Goal: Task Accomplishment & Management: Manage account settings

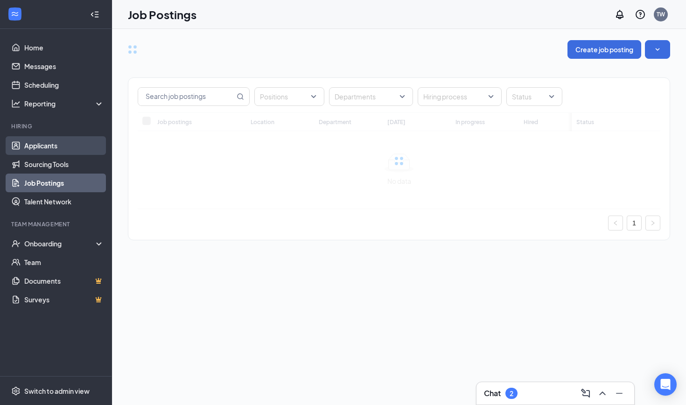
click at [69, 148] on link "Applicants" at bounding box center [64, 145] width 80 height 19
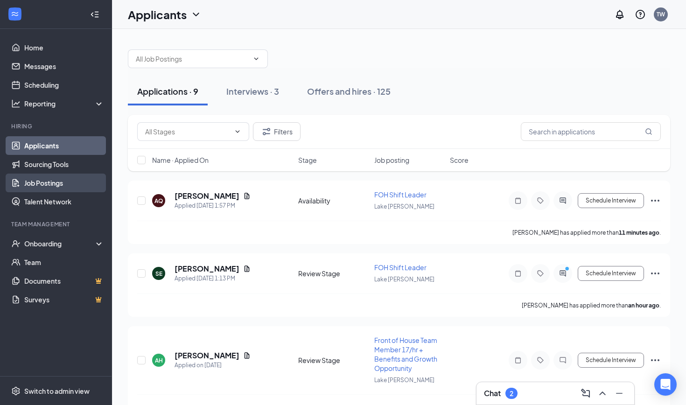
click at [57, 187] on link "Job Postings" at bounding box center [64, 183] width 80 height 19
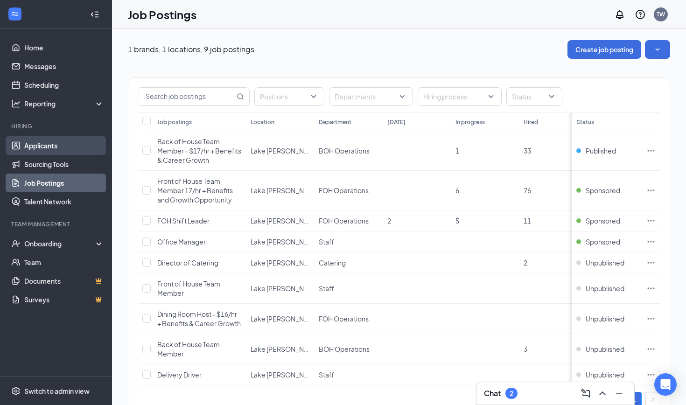
click at [45, 149] on link "Applicants" at bounding box center [64, 145] width 80 height 19
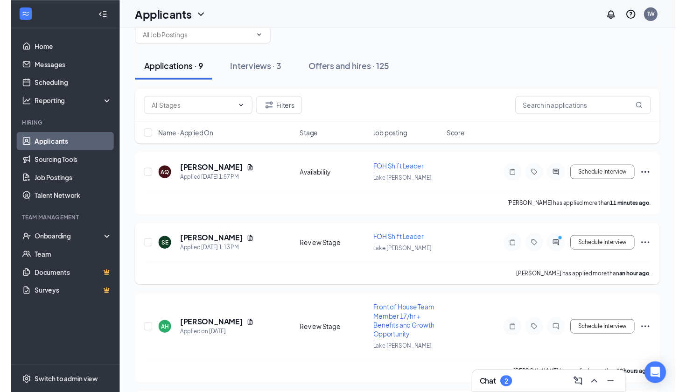
scroll to position [34, 0]
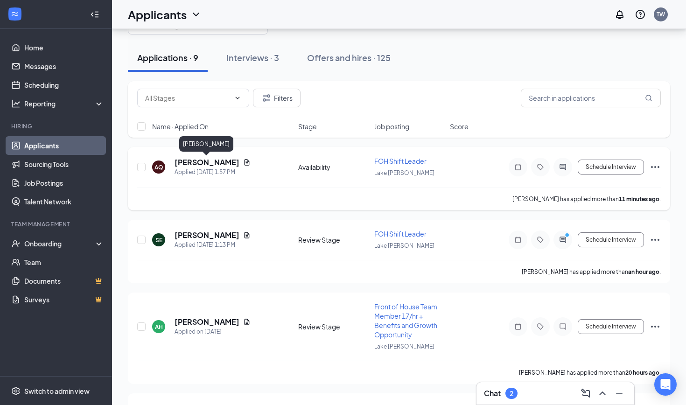
click at [216, 160] on h5 "[PERSON_NAME]" at bounding box center [206, 162] width 65 height 10
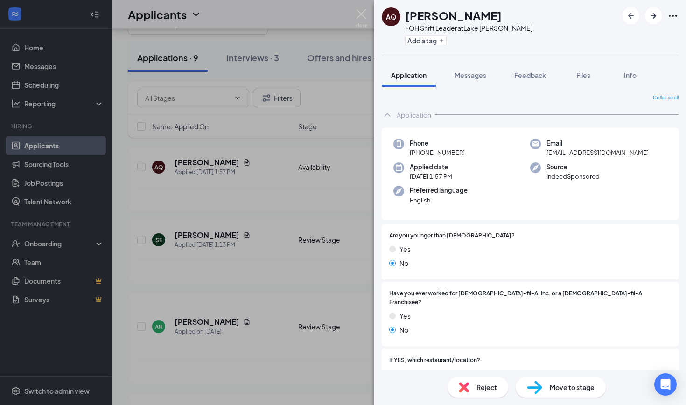
click at [471, 389] on div "Reject" at bounding box center [477, 387] width 61 height 21
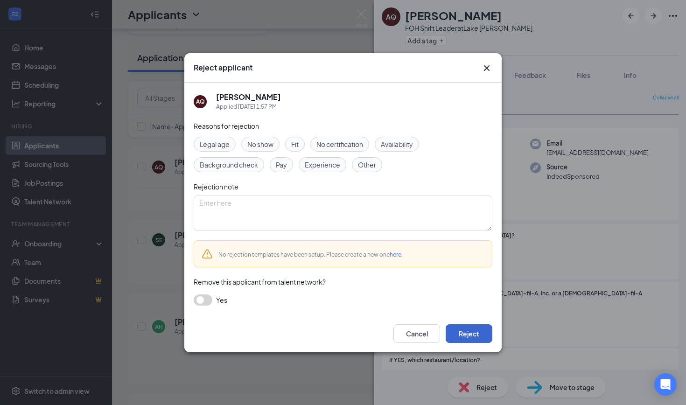
click at [454, 328] on button "Reject" at bounding box center [469, 333] width 47 height 19
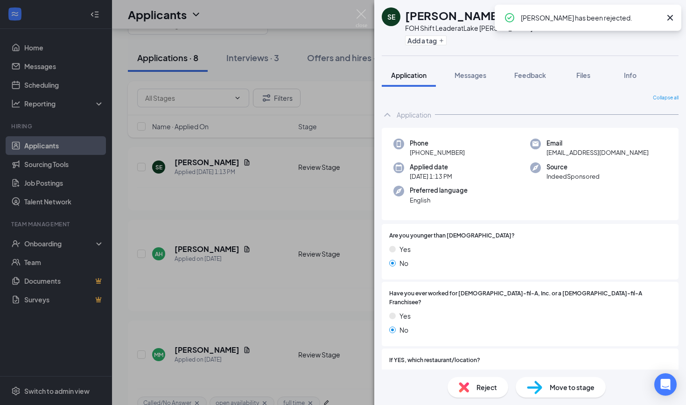
click at [237, 210] on div "SE [PERSON_NAME] FOH Shift Leader at Lake [PERSON_NAME] Add a tag Application M…" at bounding box center [343, 202] width 686 height 405
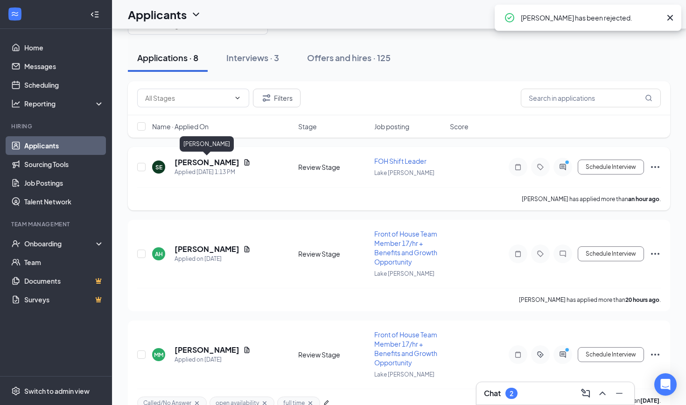
click at [212, 160] on h5 "[PERSON_NAME]" at bounding box center [206, 162] width 65 height 10
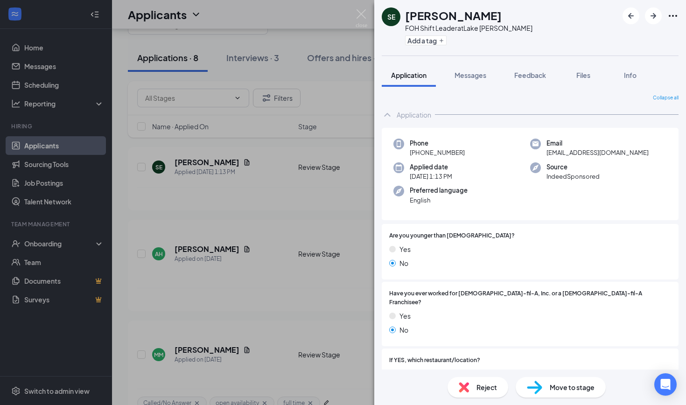
click at [473, 380] on div "Reject" at bounding box center [477, 387] width 61 height 21
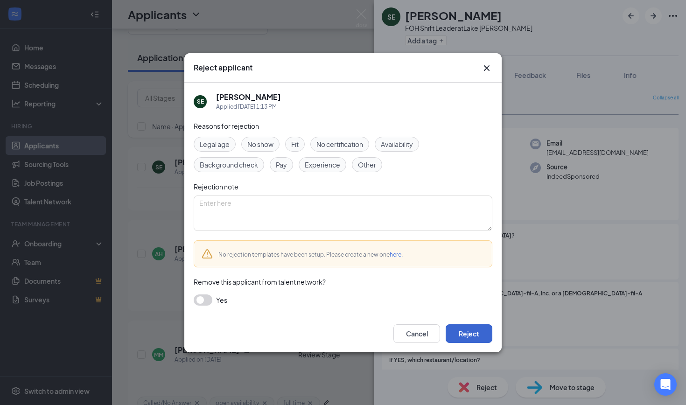
click at [458, 334] on button "Reject" at bounding box center [469, 333] width 47 height 19
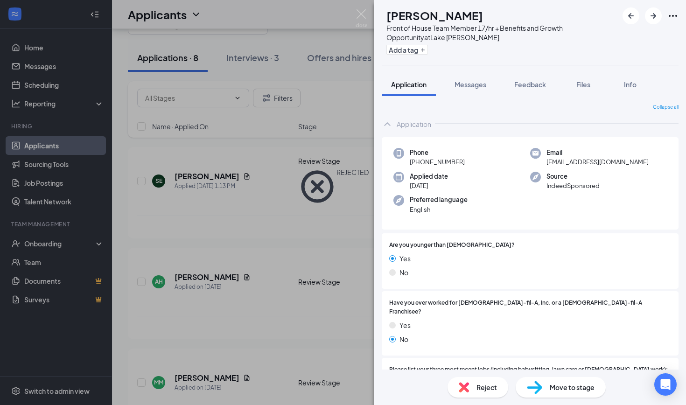
click at [208, 273] on div "AH [PERSON_NAME] Front of House Team Member 17/hr + Benefits and Growth Opportu…" at bounding box center [343, 202] width 686 height 405
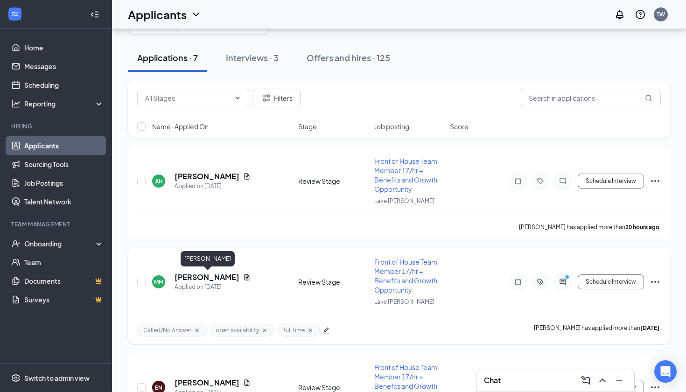
click at [219, 277] on h5 "[PERSON_NAME]" at bounding box center [206, 277] width 65 height 10
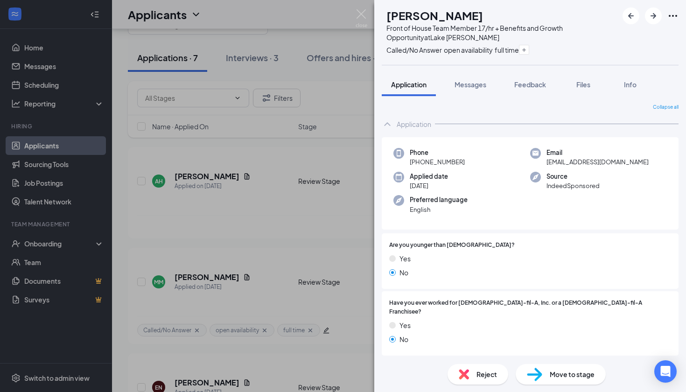
click at [549, 378] on div "Move to stage" at bounding box center [560, 374] width 90 height 21
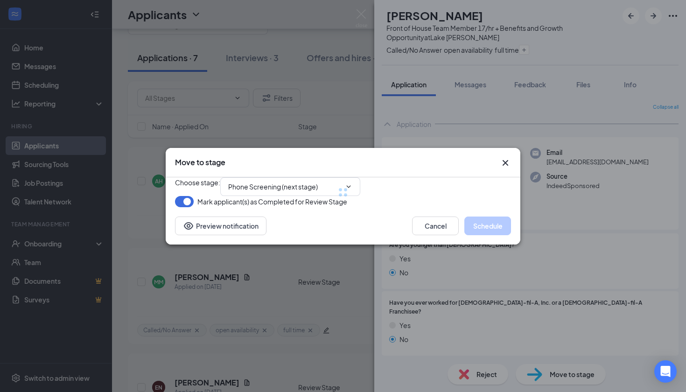
click at [311, 177] on div at bounding box center [343, 192] width 336 height 30
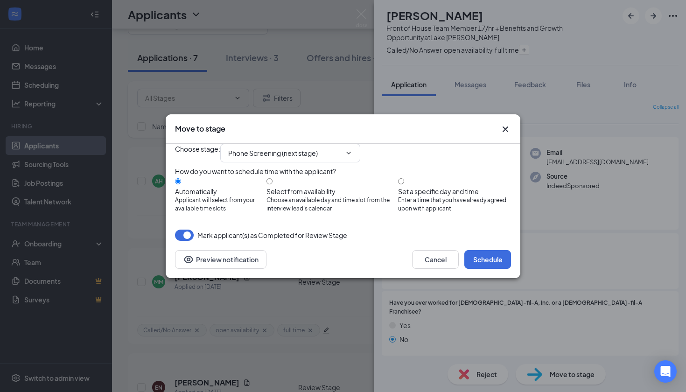
click at [324, 175] on div "How do you want to schedule time with the applicant? Automatically Applicant wi…" at bounding box center [343, 194] width 336 height 56
click at [341, 148] on input "Phone Screening (next stage)" at bounding box center [284, 153] width 113 height 10
click at [285, 252] on div "Onsite Interview" at bounding box center [261, 257] width 50 height 10
type input "Onsite Interview"
click at [492, 269] on button "Schedule" at bounding box center [487, 259] width 47 height 19
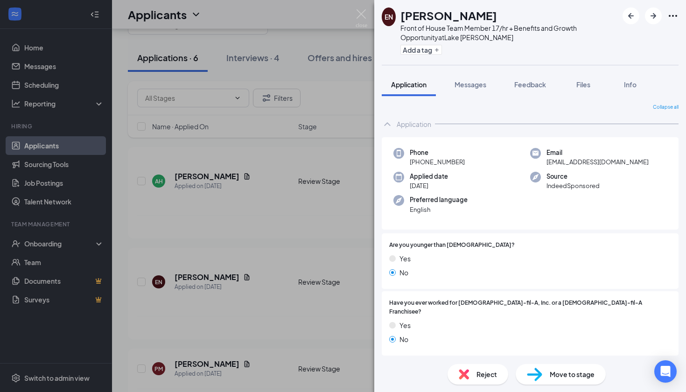
click at [293, 247] on div "EN [PERSON_NAME] Front of House Team Member 17/hr + Benefits and Growth Opportu…" at bounding box center [343, 196] width 686 height 392
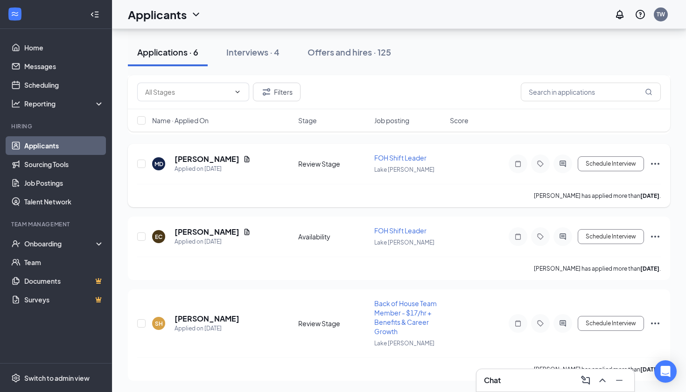
scroll to position [311, 0]
click at [208, 225] on div "EC [PERSON_NAME] Applied on [DATE] Availability FOH Shift Leader Lake [PERSON_N…" at bounding box center [399, 247] width 542 height 63
click at [203, 233] on h5 "[PERSON_NAME]" at bounding box center [206, 232] width 65 height 10
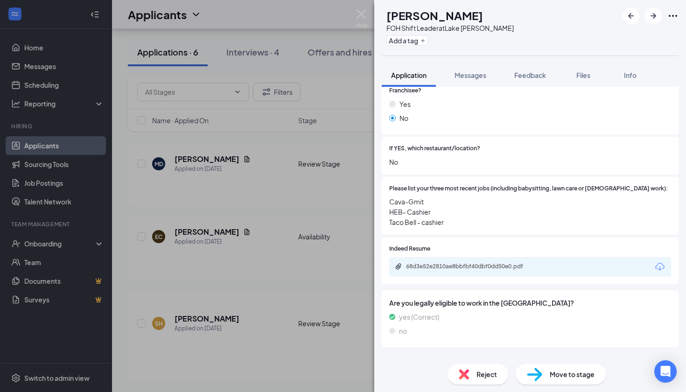
scroll to position [211, 0]
click at [471, 378] on div "Reject" at bounding box center [477, 374] width 61 height 21
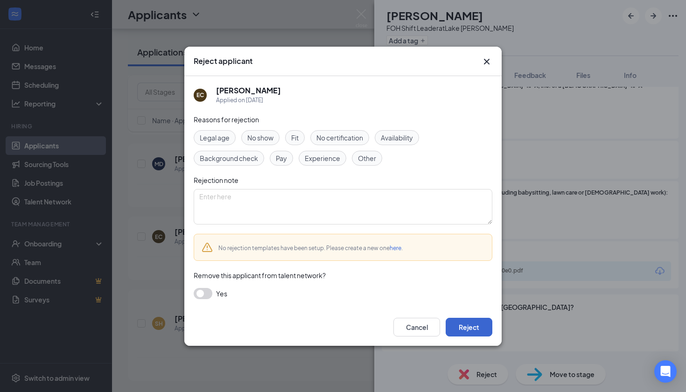
click at [446, 327] on button "Reject" at bounding box center [469, 327] width 47 height 19
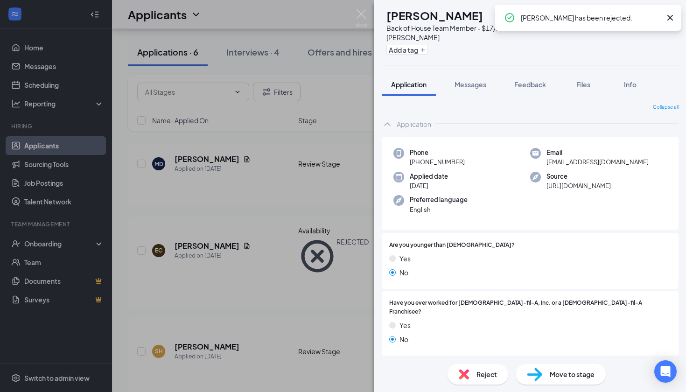
click at [250, 242] on div "SH [PERSON_NAME] Back of House Team Member - $17/hr + Benefits & Career Growth …" at bounding box center [343, 196] width 686 height 392
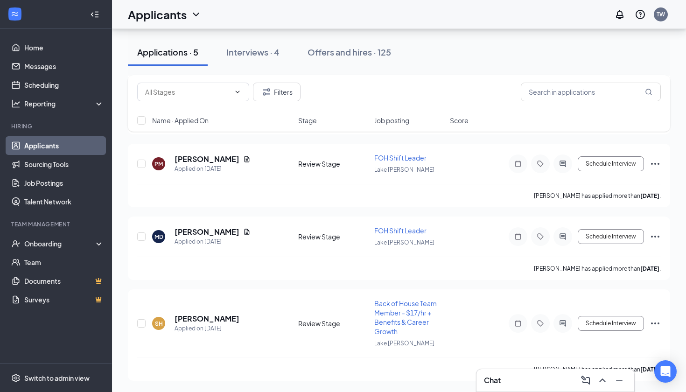
scroll to position [238, 0]
click at [209, 227] on h5 "[PERSON_NAME]" at bounding box center [206, 232] width 65 height 10
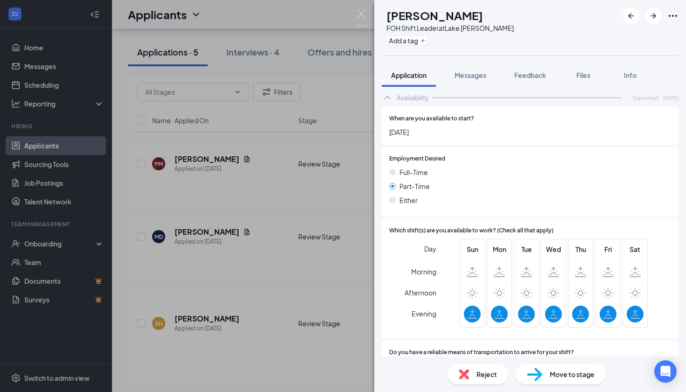
scroll to position [454, 0]
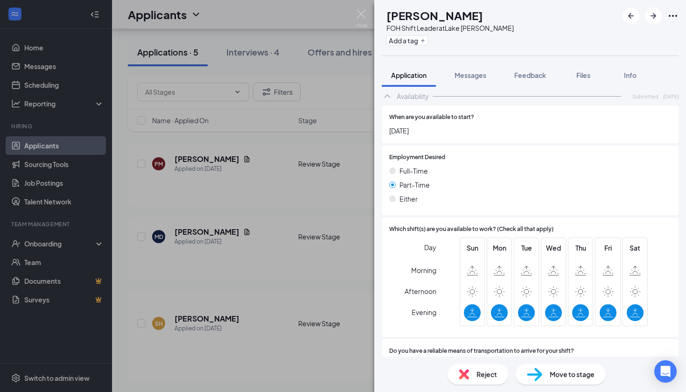
click at [469, 376] on div "Reject" at bounding box center [477, 374] width 61 height 21
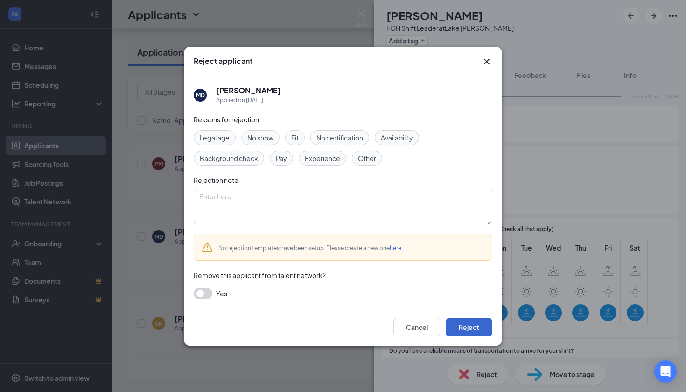
click at [478, 329] on button "Reject" at bounding box center [469, 327] width 47 height 19
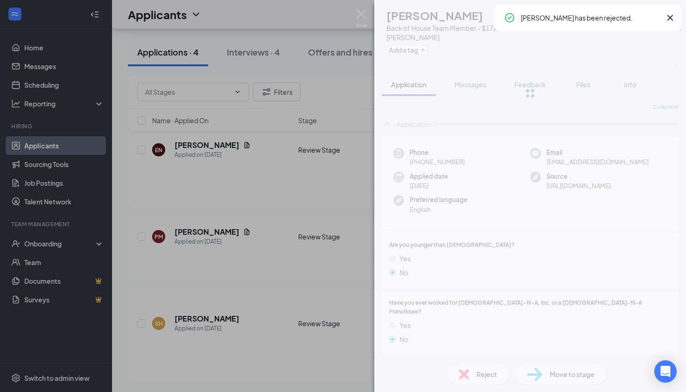
scroll to position [166, 0]
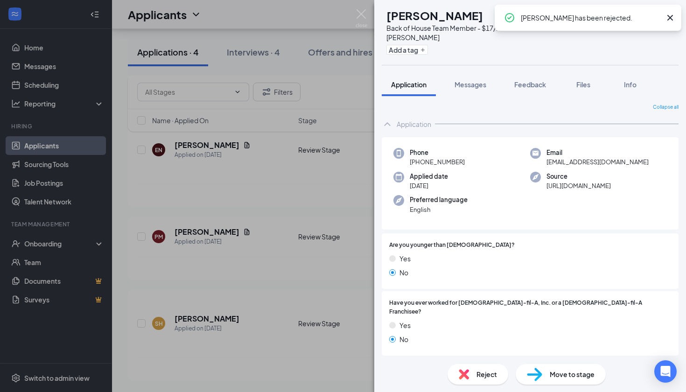
click at [312, 258] on div "SH [PERSON_NAME] Back of House Team Member - $17/hr + Benefits & Career Growth …" at bounding box center [343, 196] width 686 height 392
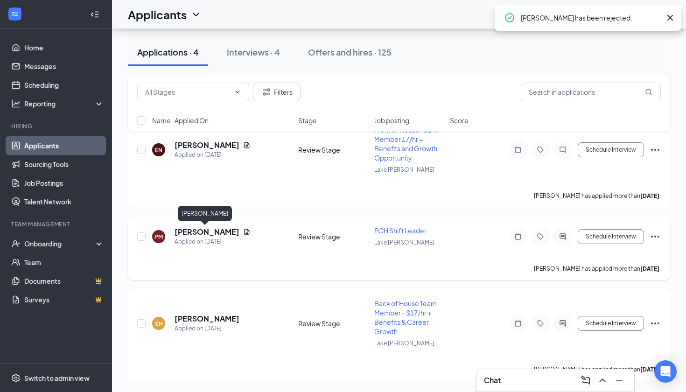
click at [210, 227] on h5 "[PERSON_NAME]" at bounding box center [206, 232] width 65 height 10
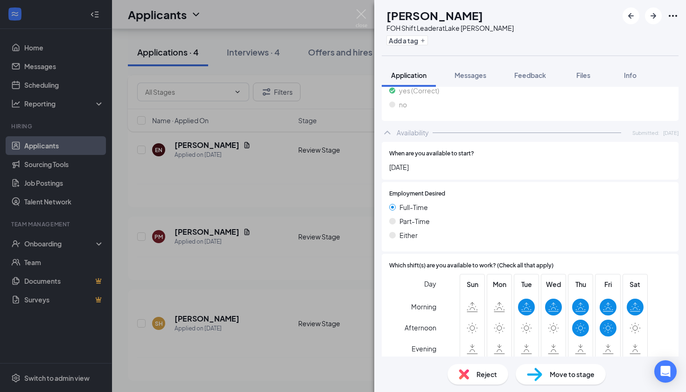
scroll to position [424, 0]
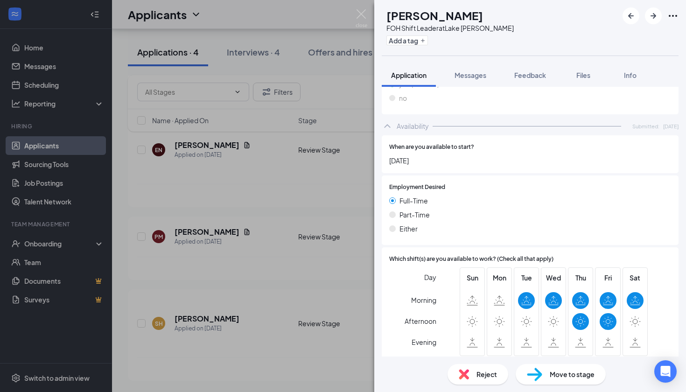
click at [473, 375] on div "Reject" at bounding box center [477, 374] width 61 height 21
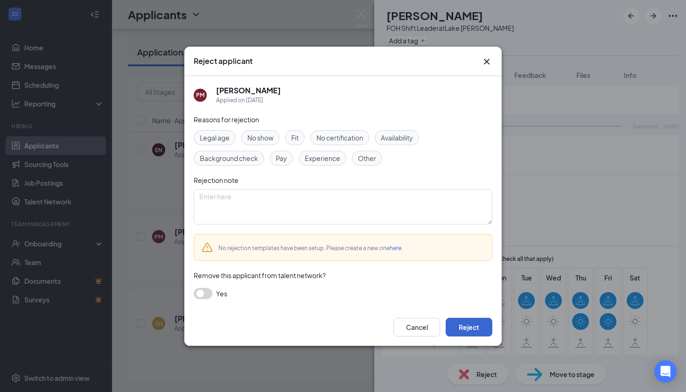
click at [461, 327] on button "Reject" at bounding box center [469, 327] width 47 height 19
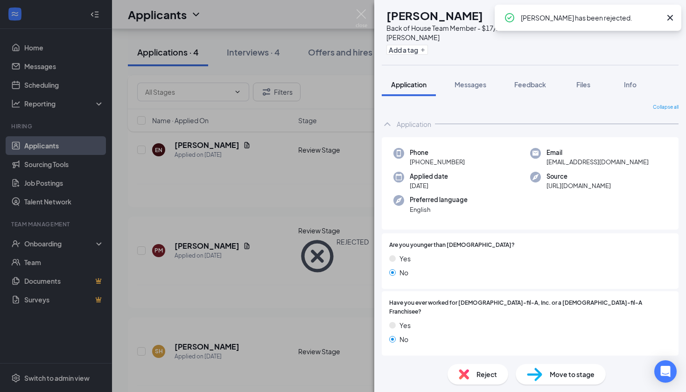
click at [235, 265] on div "SH [PERSON_NAME] Back of House Team Member - $17/hr + Benefits & Career Growth …" at bounding box center [343, 196] width 686 height 392
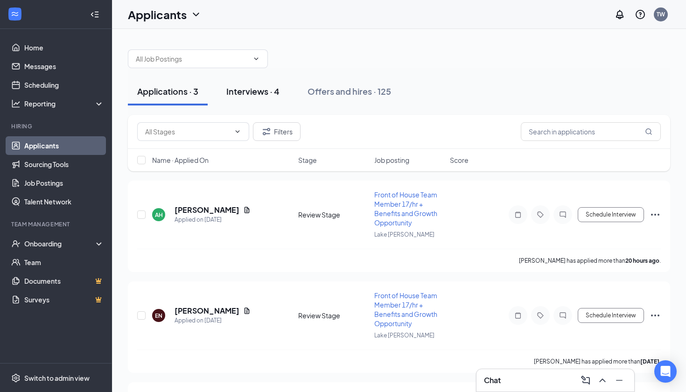
click at [255, 94] on div "Interviews · 4" at bounding box center [252, 91] width 53 height 12
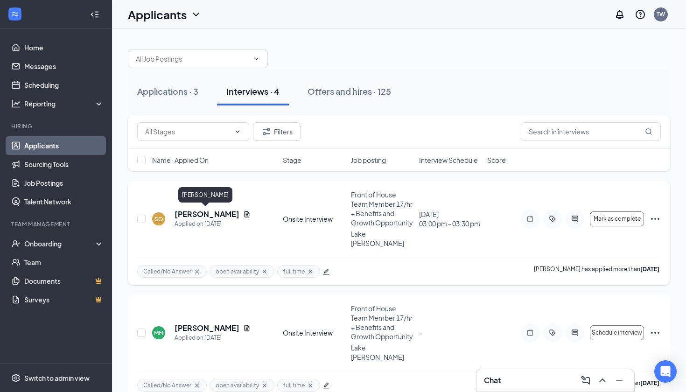
click at [195, 214] on h5 "[PERSON_NAME]" at bounding box center [206, 214] width 65 height 10
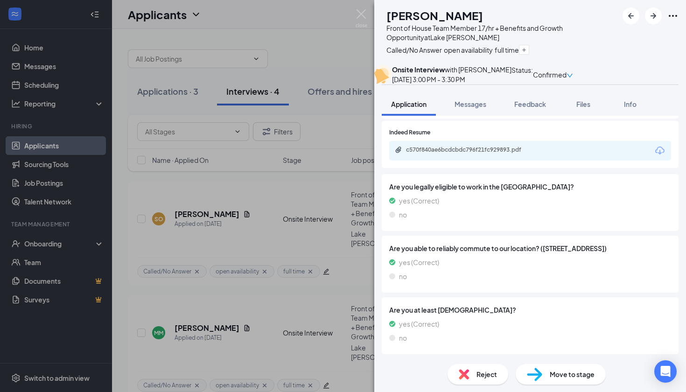
scroll to position [568, 0]
click at [473, 376] on div "Reject" at bounding box center [477, 374] width 61 height 21
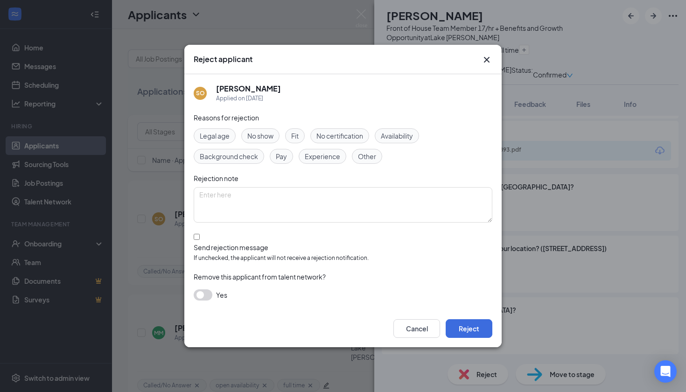
click at [195, 240] on input "Send rejection message If unchecked, the applicant will not receive a rejection…" at bounding box center [197, 237] width 6 height 6
checkbox input "true"
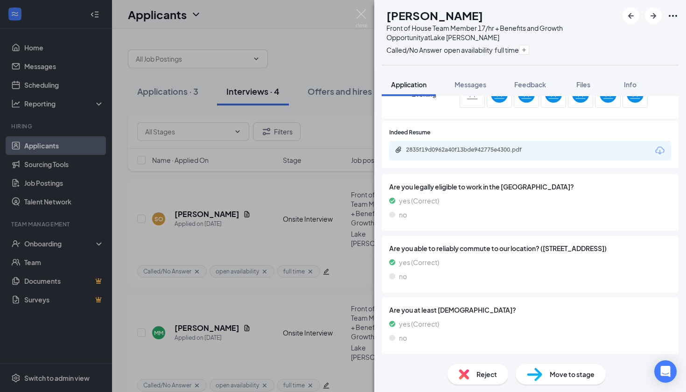
scroll to position [524, 0]
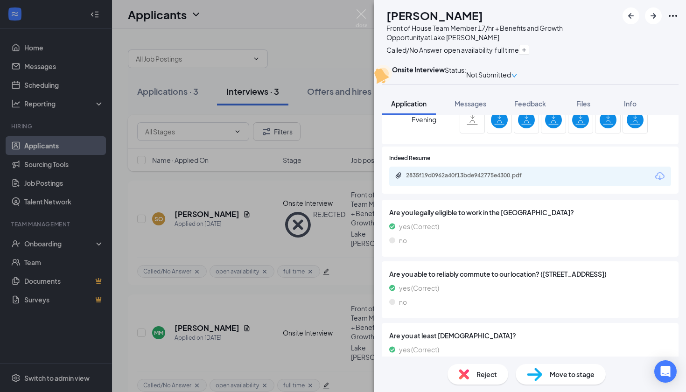
click at [252, 193] on div "MM [PERSON_NAME] Front of House Team Member 17/hr + Benefits and Growth Opportu…" at bounding box center [343, 196] width 686 height 392
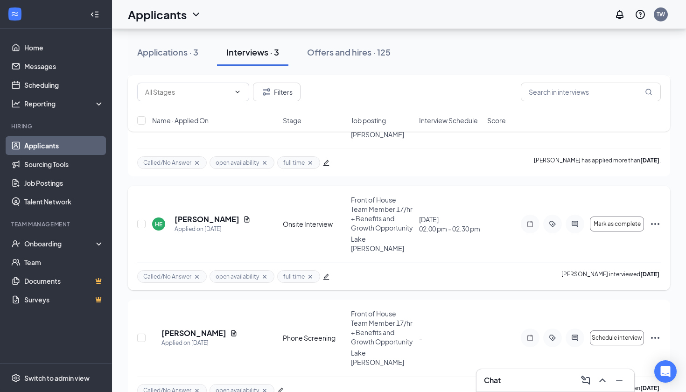
scroll to position [108, 0]
click at [654, 220] on icon "Ellipses" at bounding box center [654, 224] width 11 height 11
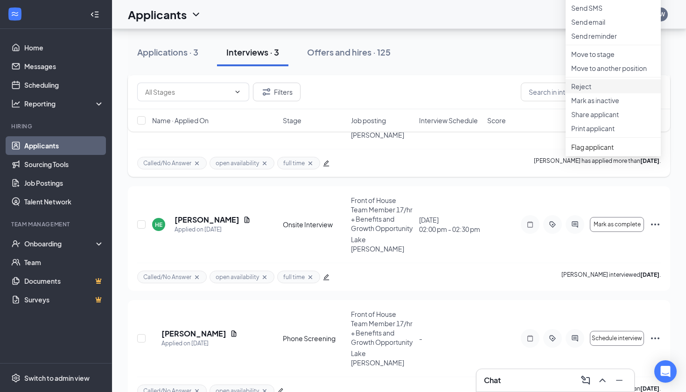
click at [602, 91] on p "Reject" at bounding box center [613, 86] width 84 height 9
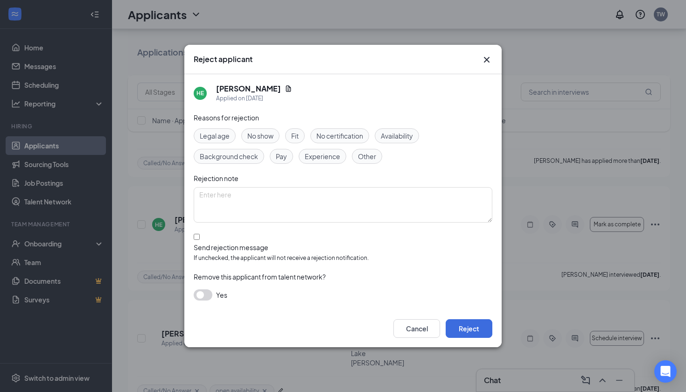
click at [195, 240] on input "Send rejection message If unchecked, the applicant will not receive a rejection…" at bounding box center [197, 237] width 6 height 6
checkbox input "true"
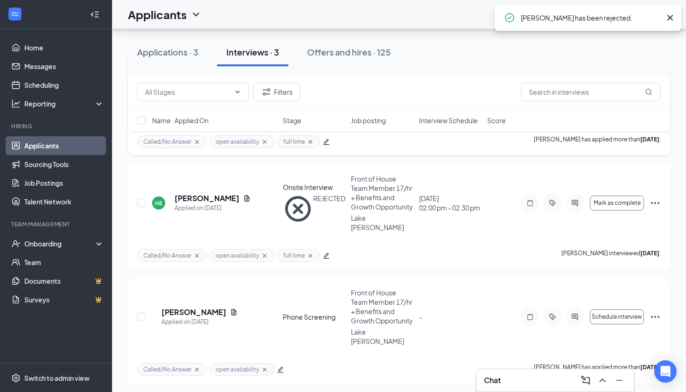
scroll to position [128, 0]
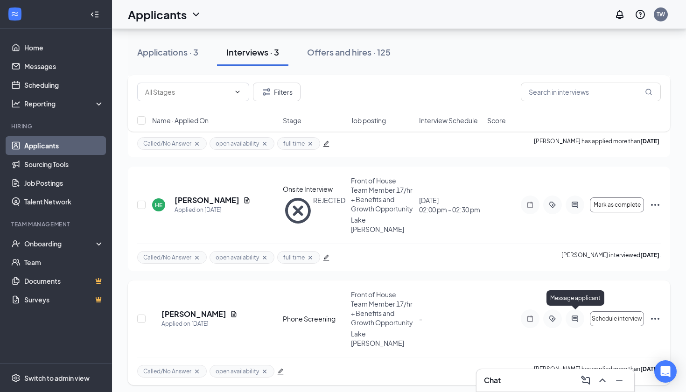
click at [580, 315] on icon "ActiveChat" at bounding box center [574, 318] width 11 height 7
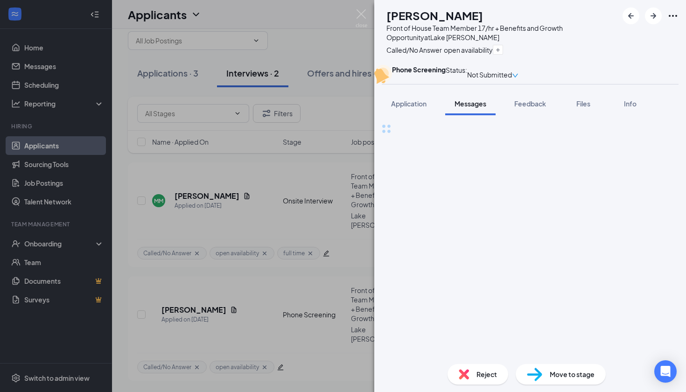
scroll to position [15, 0]
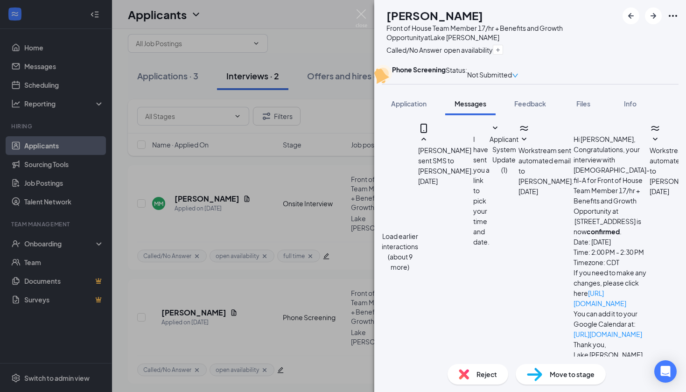
scroll to position [280, 0]
click at [472, 368] on div "Reject" at bounding box center [477, 374] width 61 height 21
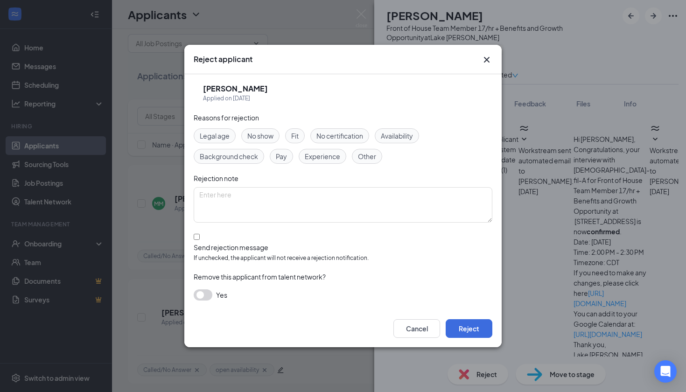
click at [196, 240] on input "Send rejection message If unchecked, the applicant will not receive a rejection…" at bounding box center [197, 237] width 6 height 6
checkbox input "true"
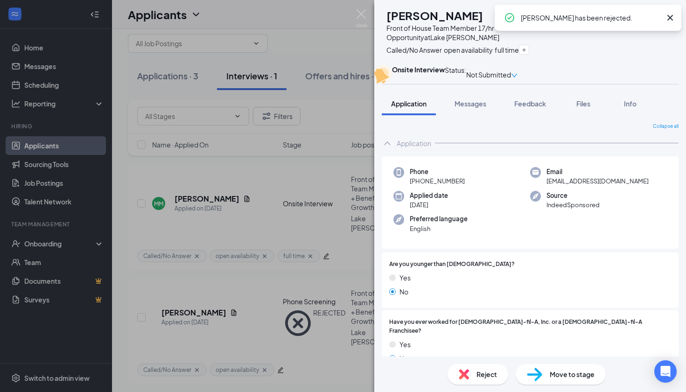
click at [284, 172] on div "MM [PERSON_NAME] Front of House Team Member 17/hr + Benefits and Growth Opportu…" at bounding box center [343, 196] width 686 height 392
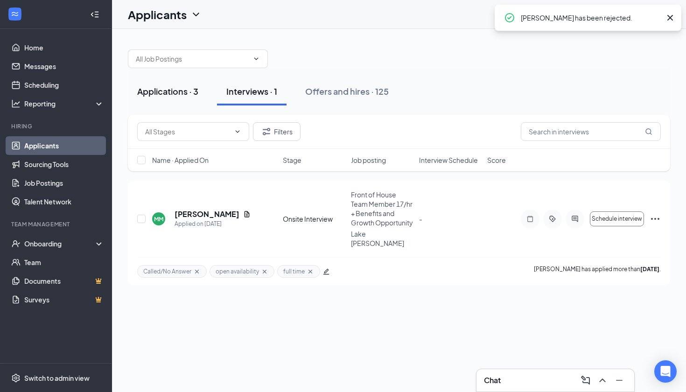
click at [164, 87] on div "Applications · 3" at bounding box center [167, 91] width 61 height 12
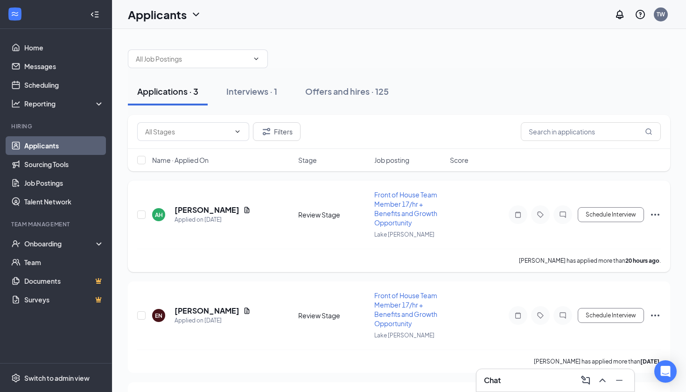
scroll to position [17, 0]
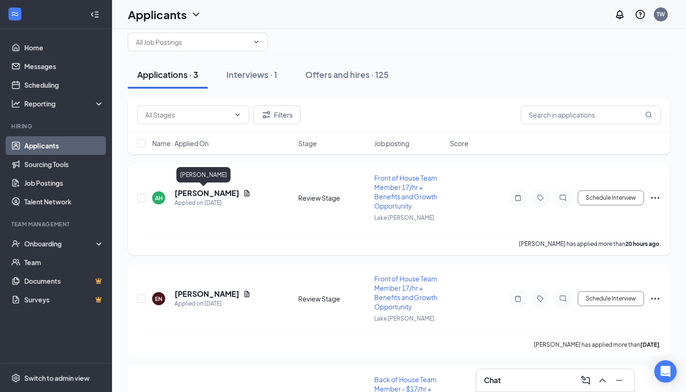
click at [190, 193] on h5 "[PERSON_NAME]" at bounding box center [206, 193] width 65 height 10
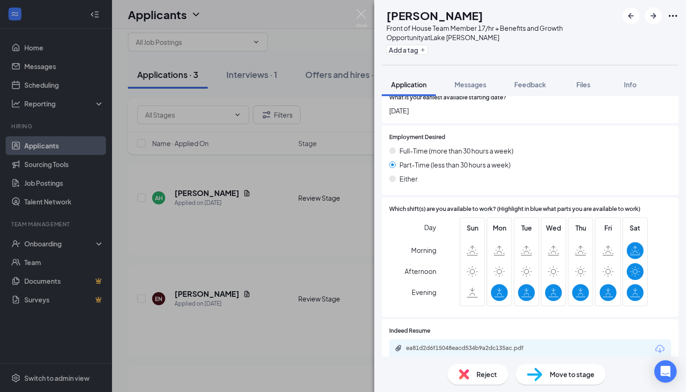
scroll to position [313, 0]
click at [469, 374] on div "Reject" at bounding box center [477, 374] width 61 height 21
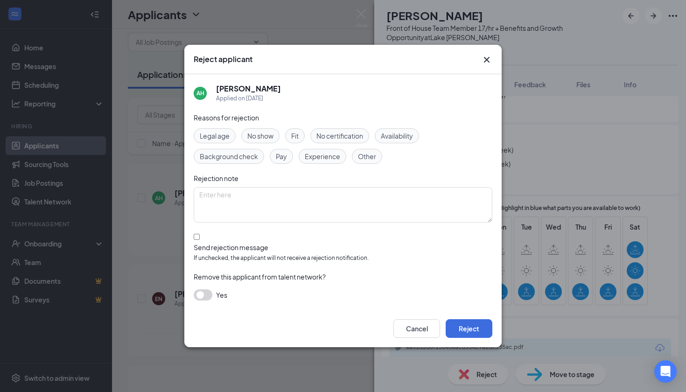
click at [192, 235] on div "AH [PERSON_NAME] Applied on [DATE] Reasons for rejection Legal age No show Fit …" at bounding box center [342, 192] width 317 height 236
click at [198, 240] on input "Send rejection message If unchecked, the applicant will not receive a rejection…" at bounding box center [197, 237] width 6 height 6
checkbox input "true"
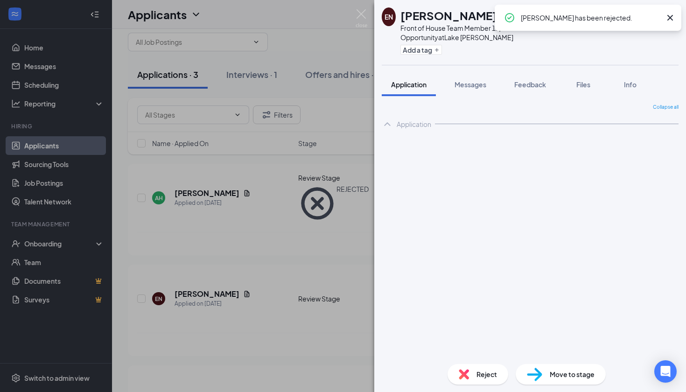
click at [199, 295] on div "EN [PERSON_NAME] Front of House Team Member 17/hr + Benefits and Growth Opportu…" at bounding box center [343, 196] width 686 height 392
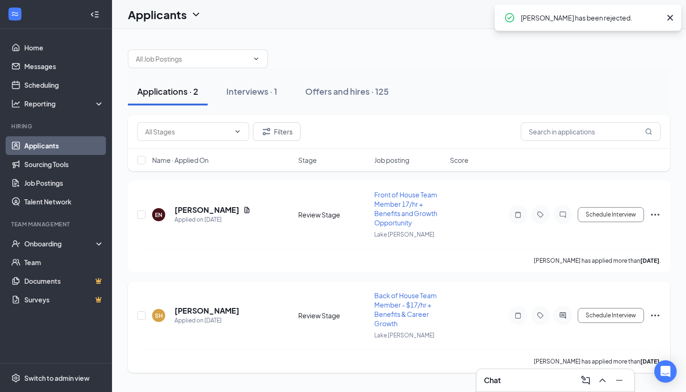
click at [200, 303] on div "SH [PERSON_NAME] Applied on [DATE] Review Stage Back of House Team Member - $17…" at bounding box center [398, 320] width 523 height 59
click at [202, 311] on h5 "[PERSON_NAME]" at bounding box center [206, 311] width 65 height 10
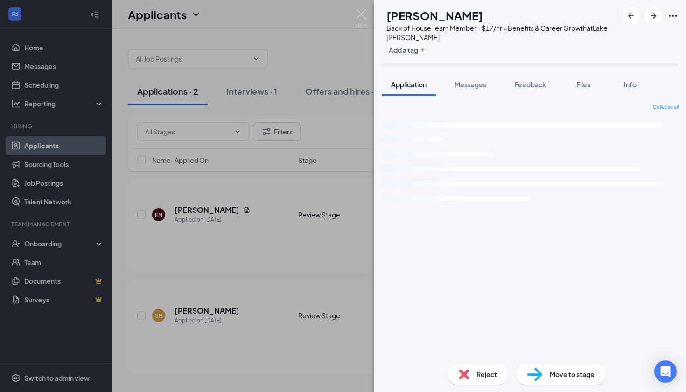
click at [247, 267] on div "SH [PERSON_NAME] Back of House Team Member - $17/hr + Benefits & Career Growth …" at bounding box center [343, 196] width 686 height 392
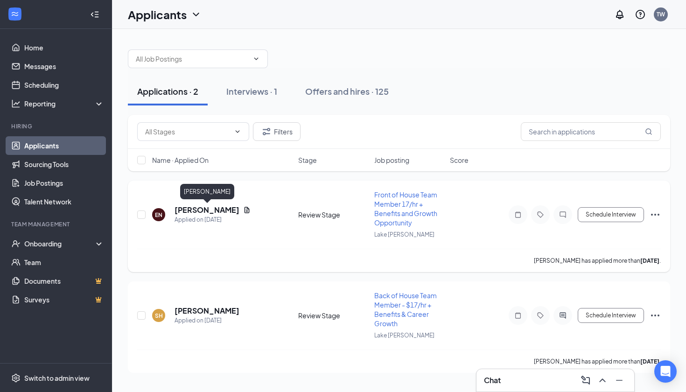
click at [216, 211] on h5 "[PERSON_NAME]" at bounding box center [206, 210] width 65 height 10
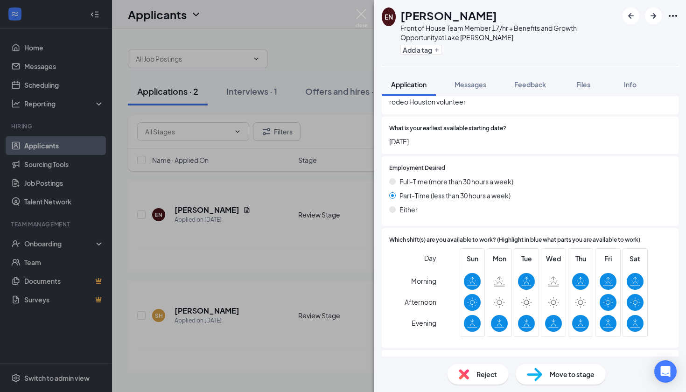
scroll to position [294, 0]
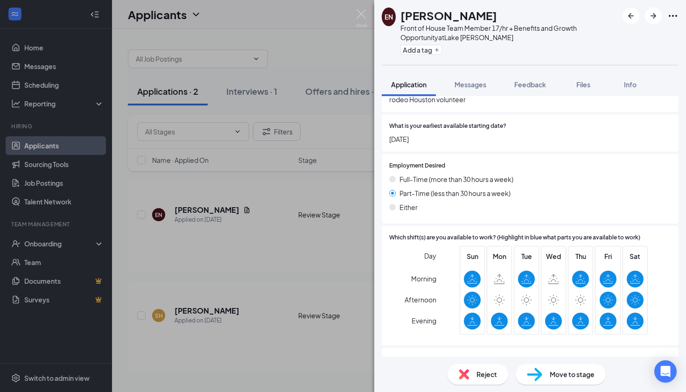
click at [473, 368] on div "Reject" at bounding box center [477, 374] width 61 height 21
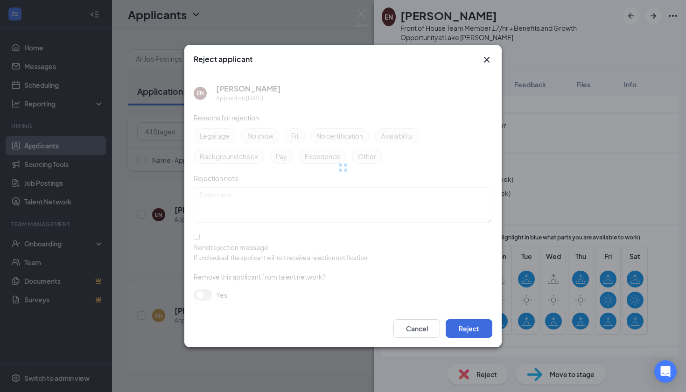
click at [196, 239] on div at bounding box center [343, 167] width 299 height 187
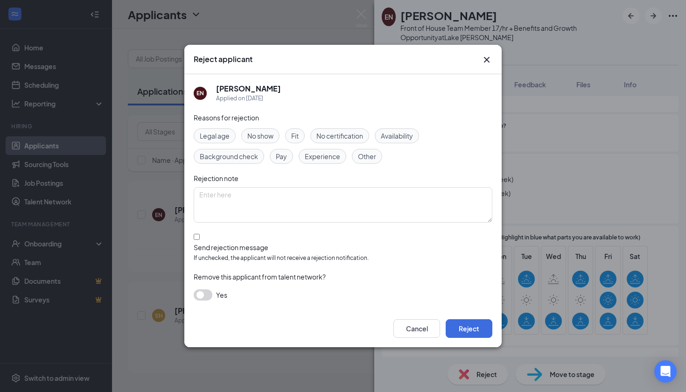
click at [196, 239] on input "Send rejection message If unchecked, the applicant will not receive a rejection…" at bounding box center [197, 237] width 6 height 6
checkbox input "true"
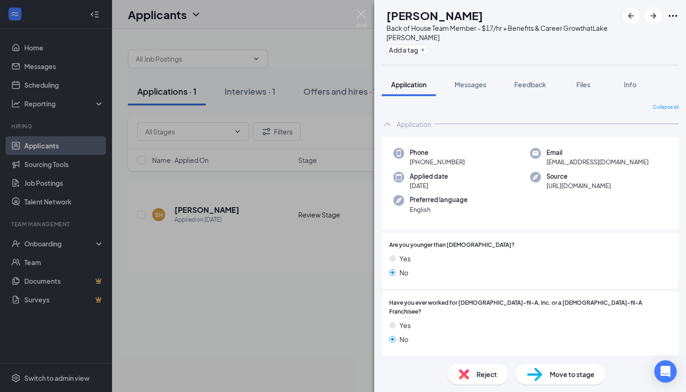
click at [466, 373] on img at bounding box center [464, 374] width 10 height 10
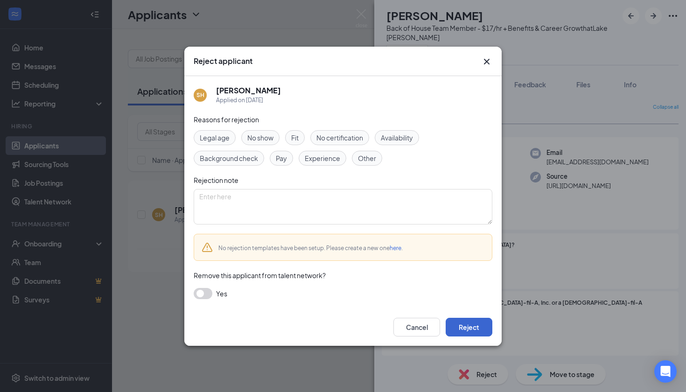
click at [462, 323] on button "Reject" at bounding box center [469, 327] width 47 height 19
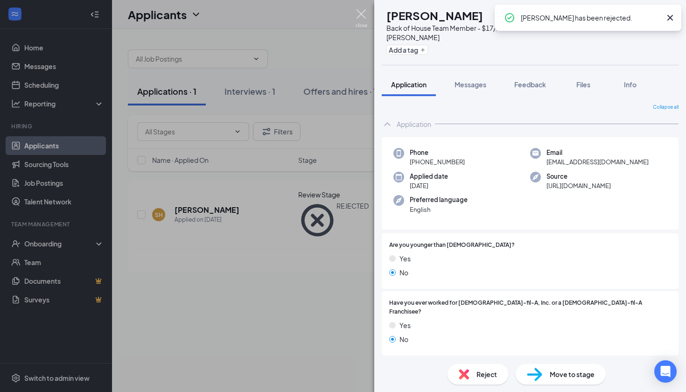
click at [361, 19] on img at bounding box center [361, 18] width 12 height 18
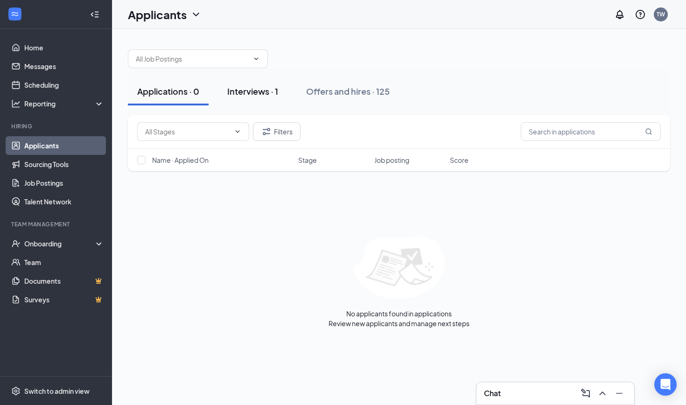
click at [260, 89] on div "Interviews · 1" at bounding box center [252, 91] width 51 height 12
